Goal: Task Accomplishment & Management: Manage account settings

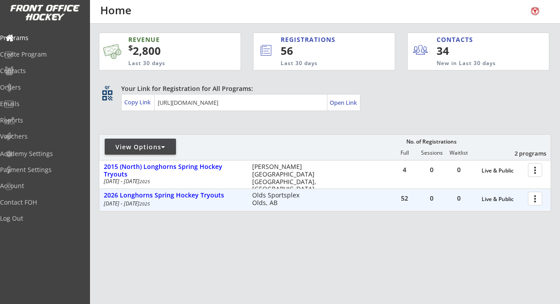
click at [534, 201] on div at bounding box center [537, 198] width 16 height 16
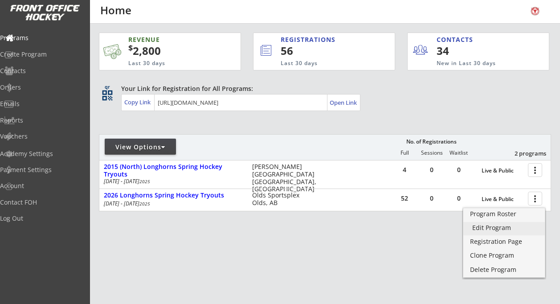
click at [503, 225] on div "Edit Program" at bounding box center [504, 227] width 64 height 6
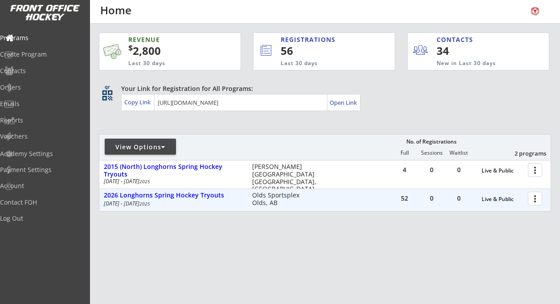
click at [536, 200] on div at bounding box center [537, 198] width 16 height 16
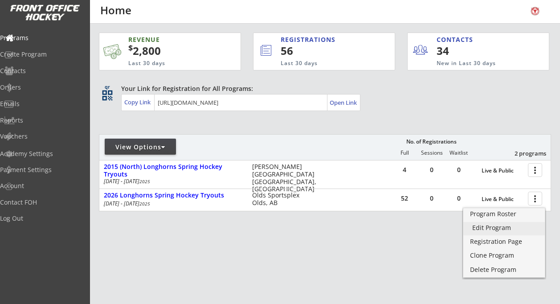
click at [496, 228] on div "Edit Program" at bounding box center [504, 227] width 64 height 6
